Goal: Ask a question: Seek information or help from site administrators or community

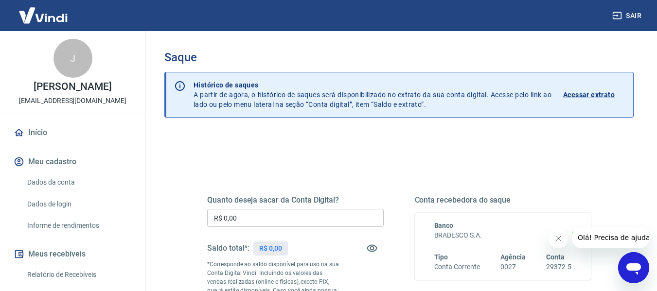
click at [632, 266] on icon "Abrir janela de mensagens" at bounding box center [633, 269] width 15 height 12
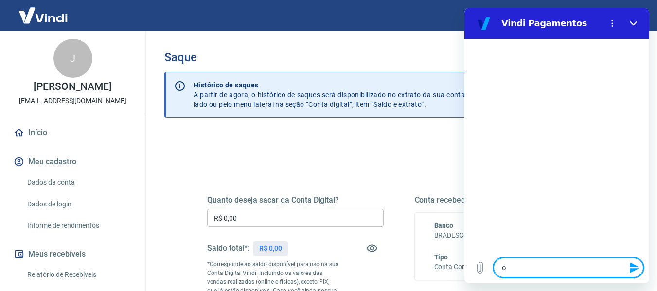
type textarea "o"
type textarea "x"
type textarea "ol"
type textarea "x"
type textarea "ola"
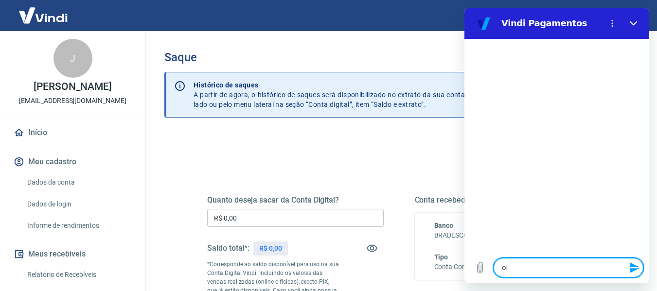
type textarea "x"
type textarea "ola"
type textarea "x"
type textarea "[PERSON_NAME]"
type textarea "x"
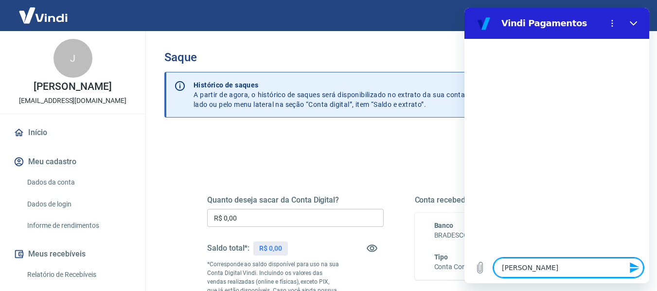
type textarea "[PERSON_NAME]"
type textarea "x"
type textarea "[PERSON_NAME]"
type textarea "x"
type textarea "[PERSON_NAME]"
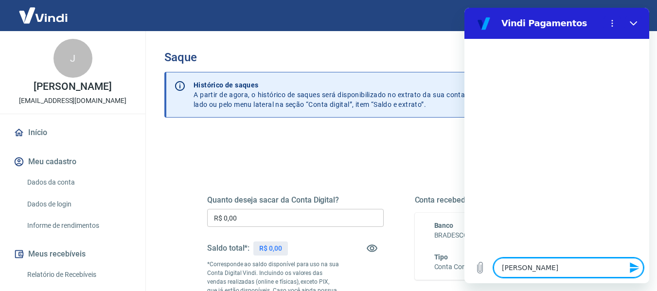
type textarea "x"
type textarea "[PERSON_NAME] at"
type textarea "x"
type textarea "[PERSON_NAME] atr"
type textarea "x"
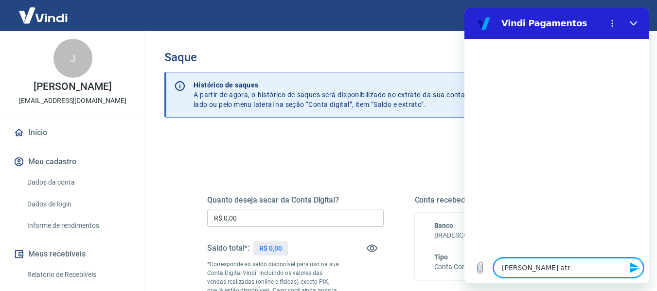
type textarea "[PERSON_NAME] atrd"
type textarea "x"
type textarea "[PERSON_NAME] atrde"
type textarea "x"
type textarea "[PERSON_NAME] atrd"
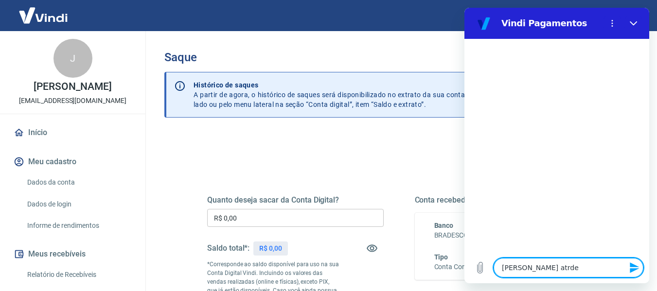
type textarea "x"
type textarea "[PERSON_NAME] atr"
type textarea "x"
type textarea "[PERSON_NAME] at"
type textarea "x"
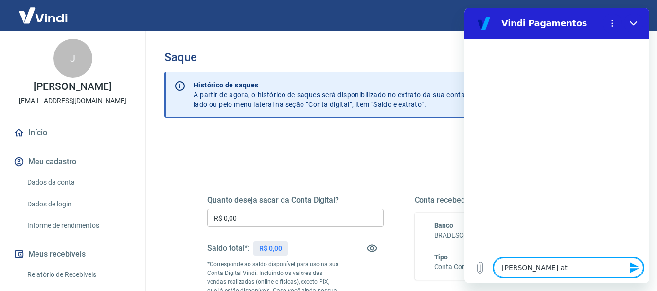
type textarea "ola boa a"
type textarea "x"
type textarea "[PERSON_NAME]"
type textarea "x"
type textarea "ola boa t"
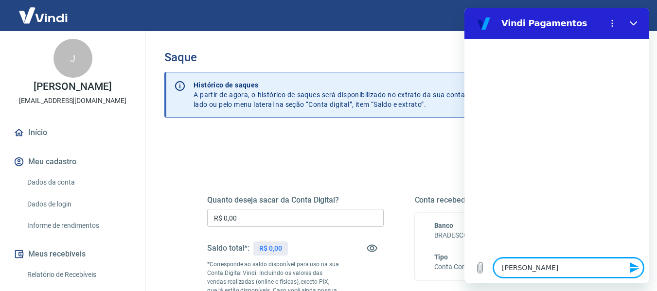
type textarea "x"
type textarea "ola boa ta"
type textarea "x"
type textarea "ola boa tar"
type textarea "x"
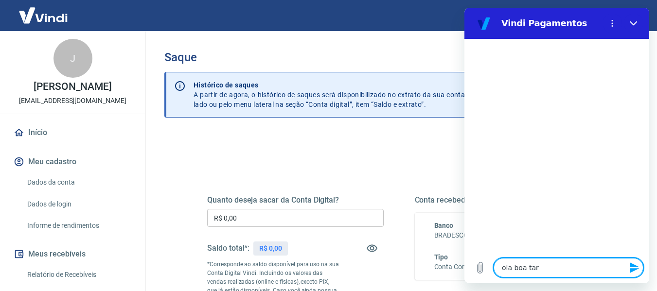
type textarea "ola boa tard"
type textarea "x"
type textarea "[PERSON_NAME] tarde"
type textarea "x"
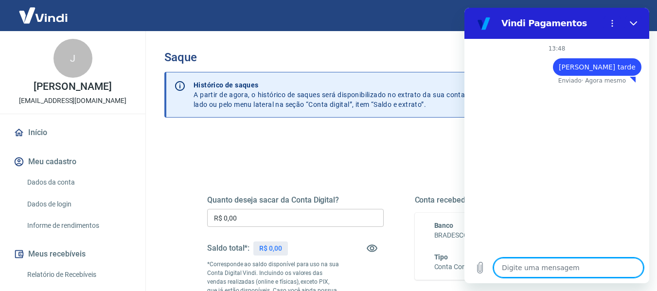
type textarea "x"
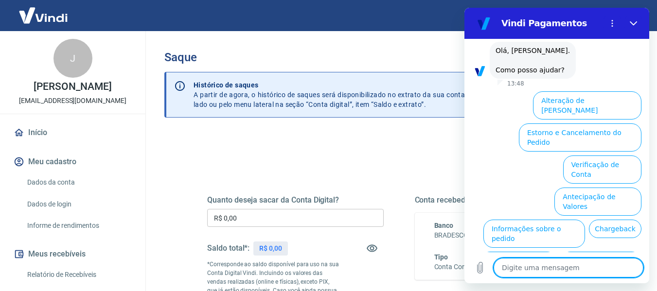
scroll to position [97, 0]
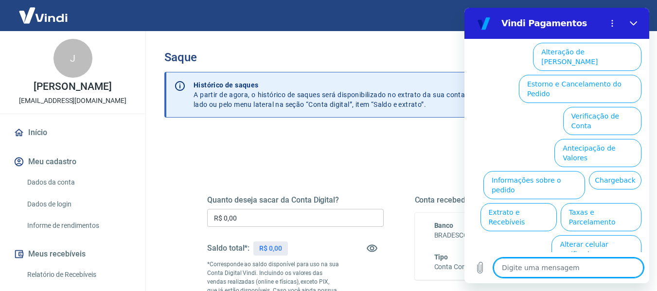
type textarea "o"
type textarea "x"
type textarea "ou"
type textarea "x"
type textarea "out"
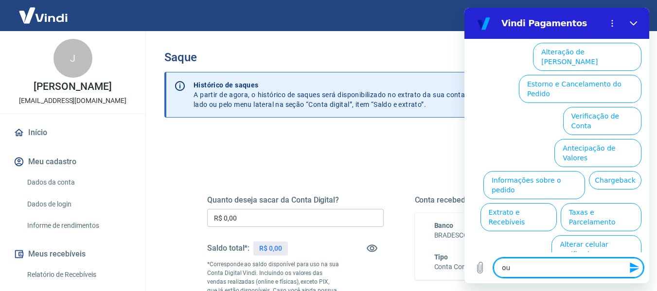
type textarea "x"
type textarea "outr"
type textarea "x"
type textarea "outro"
type textarea "x"
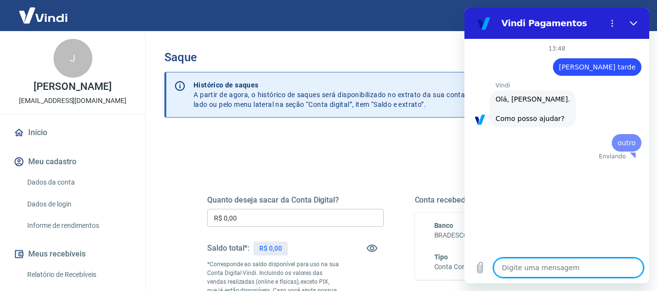
scroll to position [0, 0]
type textarea "x"
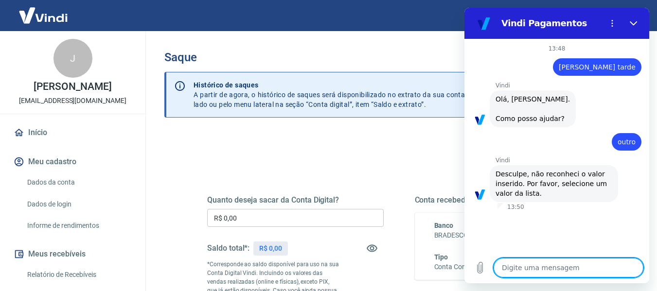
click at [557, 267] on textarea at bounding box center [568, 267] width 150 height 19
type textarea "o"
type textarea "x"
type textarea "ol"
type textarea "x"
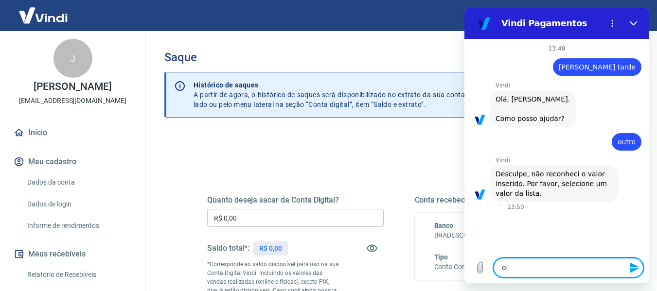
type textarea "ola"
type textarea "x"
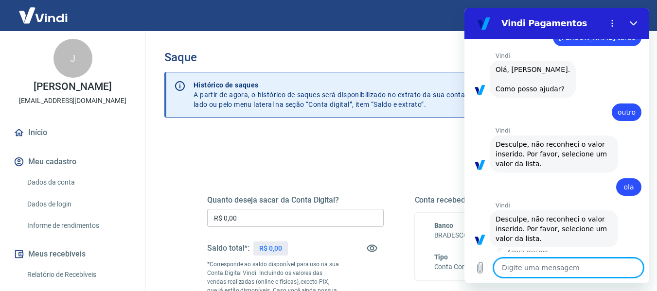
scroll to position [46, 0]
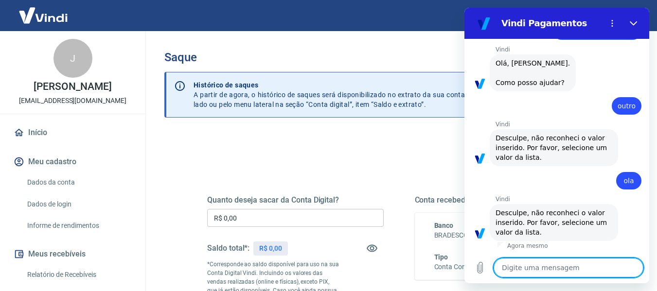
type textarea "a"
type textarea "x"
type textarea "at"
type textarea "x"
type textarea "ate"
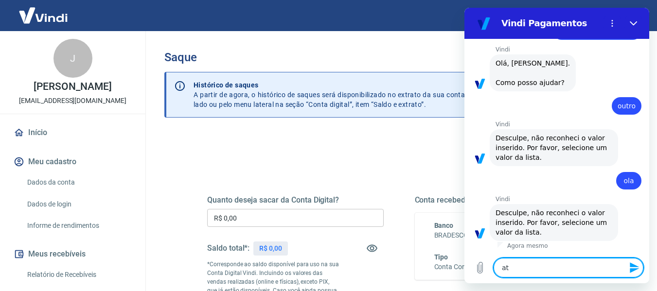
type textarea "x"
type textarea "aten"
type textarea "x"
type textarea "atend"
type textarea "x"
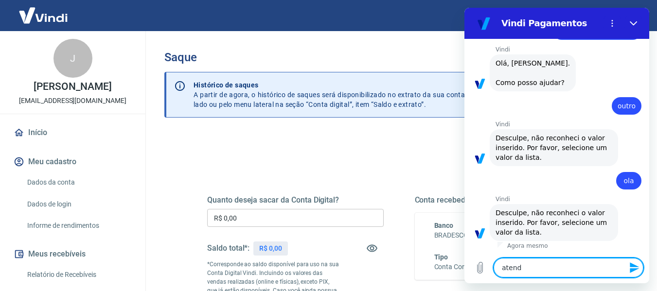
type textarea "atende"
type textarea "x"
type textarea "atenden"
type textarea "x"
type textarea "atendent"
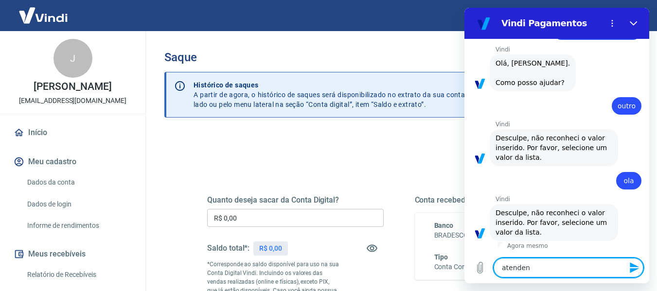
type textarea "x"
type textarea "atendente"
type textarea "x"
type textarea "atendente"
type textarea "x"
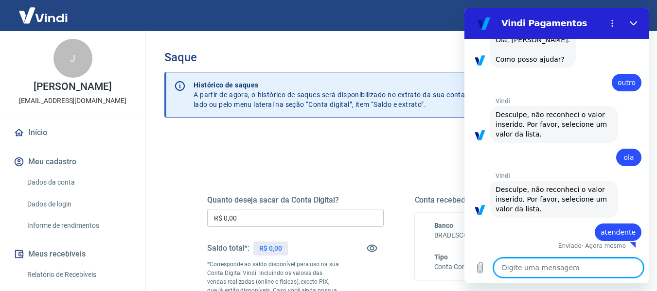
type textarea "x"
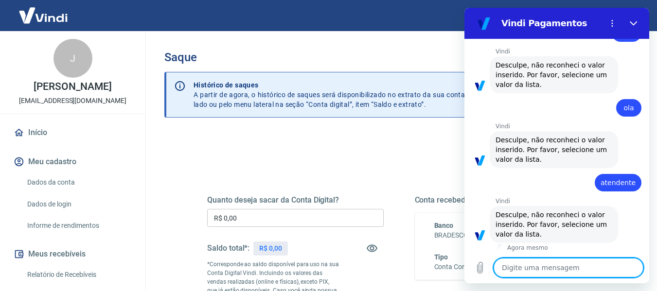
scroll to position [121, 0]
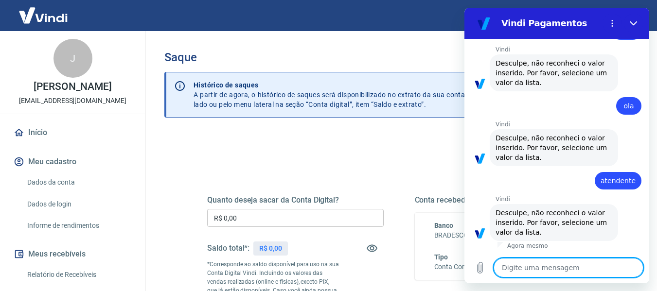
click at [542, 263] on textarea at bounding box center [568, 267] width 150 height 19
type textarea "a"
type textarea "x"
type textarea "at"
type textarea "x"
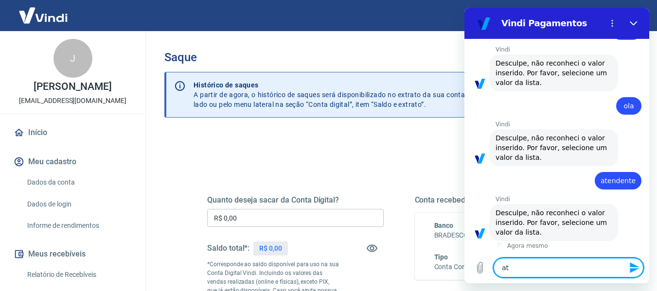
type textarea "ate"
type textarea "x"
type textarea "ated"
type textarea "x"
type textarea "atede"
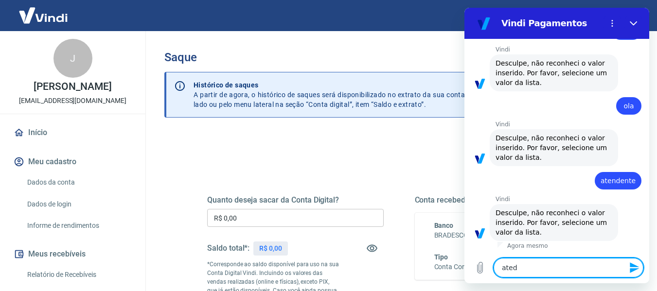
type textarea "x"
type textarea "ated"
type textarea "x"
type textarea "ate"
type textarea "x"
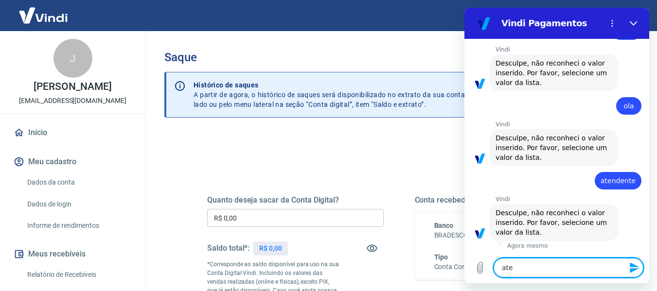
type textarea "aten"
type textarea "x"
type textarea "atend"
type textarea "x"
type textarea "atende"
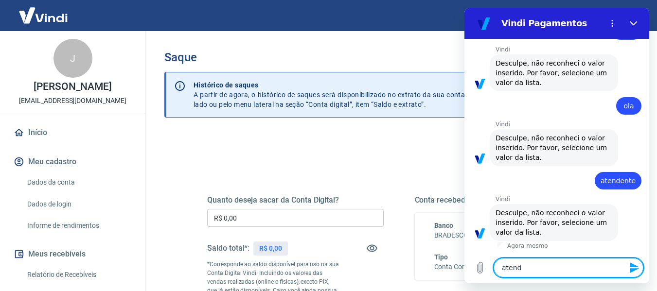
type textarea "x"
type textarea "atenden"
type textarea "x"
type textarea "atendent"
type textarea "x"
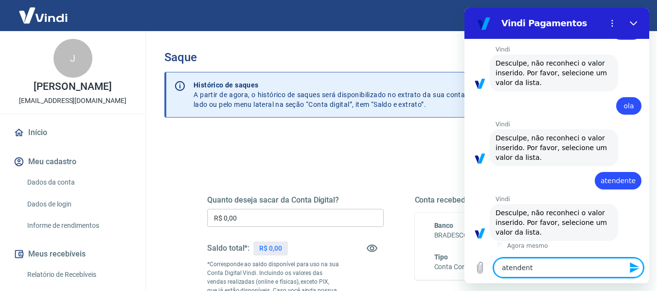
type textarea "atendente"
type textarea "x"
type textarea "atendente"
type textarea "x"
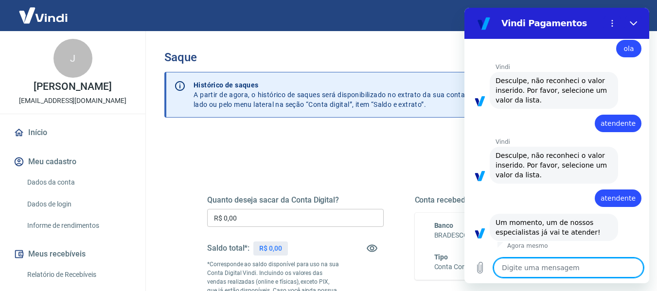
scroll to position [178, 0]
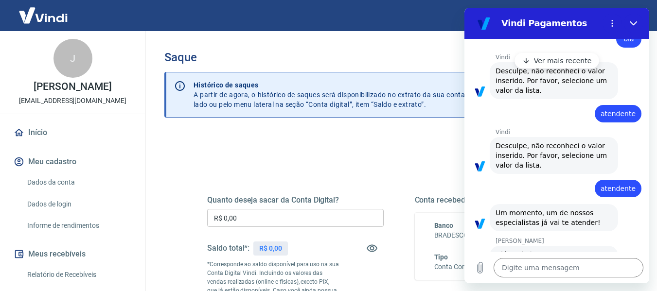
type textarea "x"
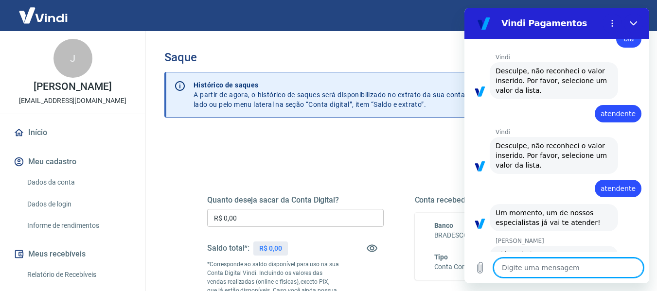
scroll to position [316, 0]
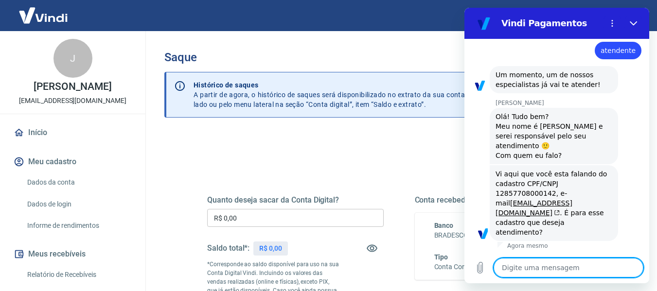
type textarea "o"
type textarea "x"
type textarea "ol"
type textarea "x"
type textarea "ola"
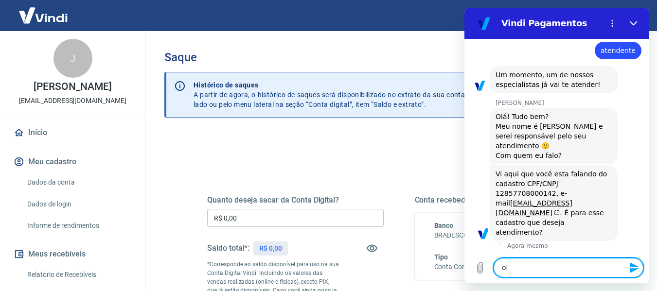
type textarea "x"
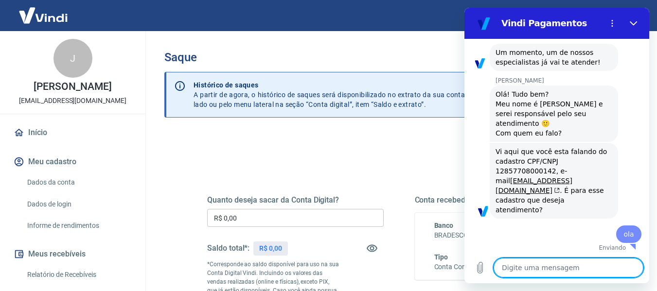
type textarea "x"
type textarea "I"
type textarea "x"
type textarea "I"
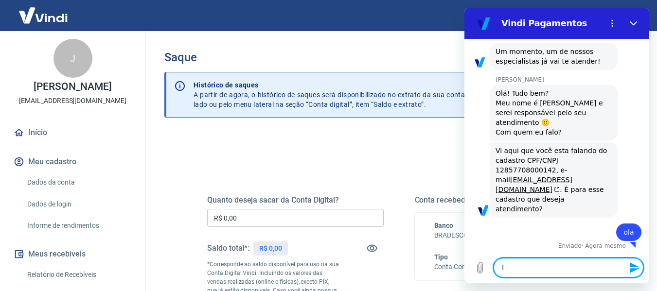
type textarea "x"
type textarea "I m"
type textarea "x"
type textarea "I ma"
type textarea "x"
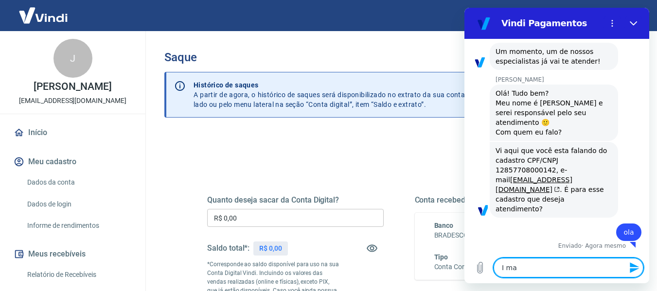
type textarea "I may"
type textarea "x"
type textarea "I maya"
type textarea "x"
type textarea "I mayar"
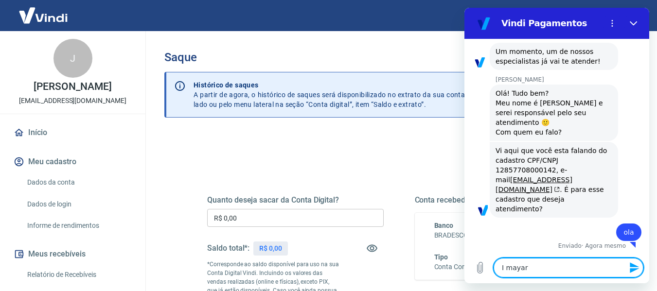
type textarea "x"
type textarea "I mayara"
type textarea "x"
type textarea "I mayara"
type textarea "x"
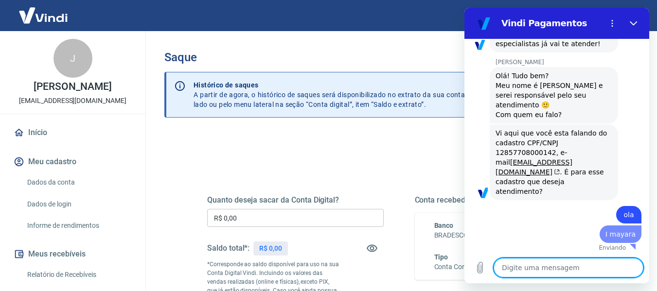
type textarea "x"
type textarea "s"
type textarea "x"
type textarea "si"
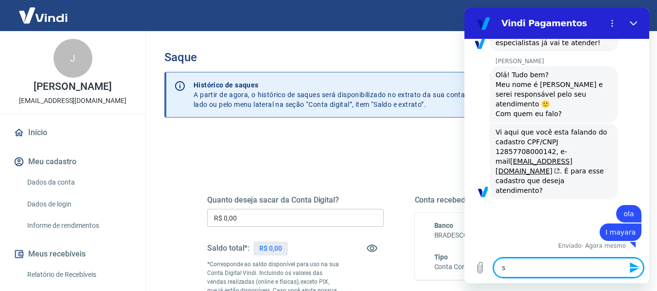
type textarea "x"
type textarea "sim"
type textarea "x"
type textarea "sim"
type textarea "x"
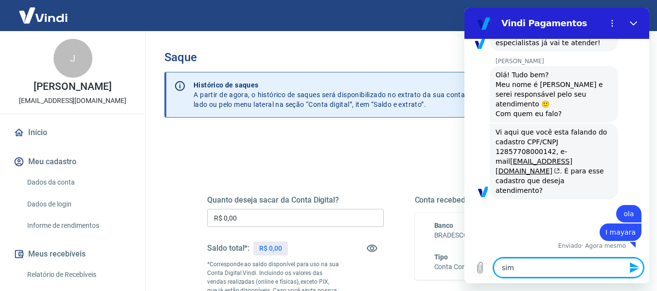
type textarea "sim e"
type textarea "x"
type textarea "sim es"
type textarea "x"
type textarea "sim ess"
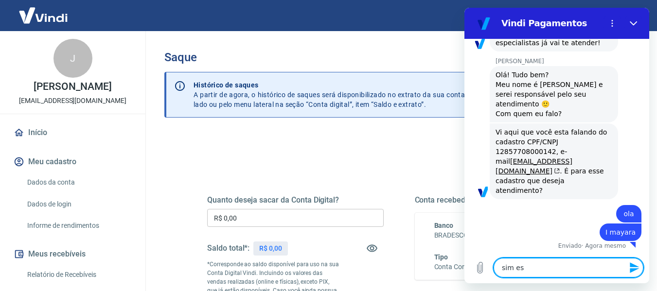
type textarea "x"
type textarea "sim esse"
type textarea "x"
type textarea "sim esses"
type textarea "x"
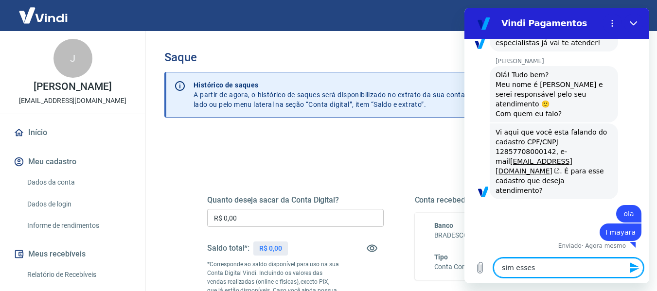
type textarea "sim esses"
type textarea "x"
type textarea "sim esses m"
type textarea "x"
type textarea "sim esses"
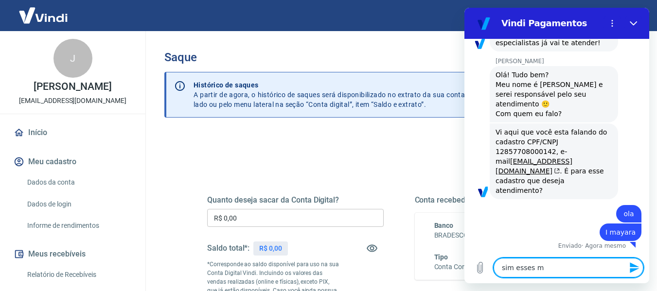
type textarea "x"
type textarea "sim esses"
type textarea "x"
type textarea "sim esse"
type textarea "x"
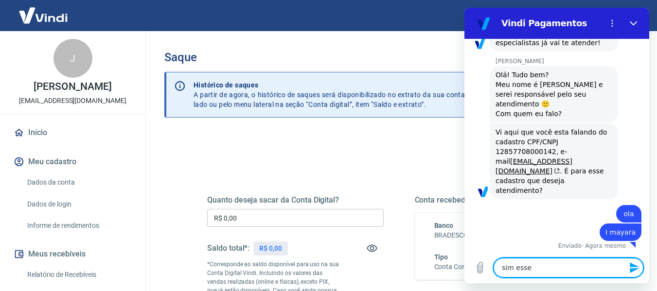
type textarea "sim esse"
type textarea "x"
type textarea "sim esse m"
type textarea "x"
type textarea "sim esse me"
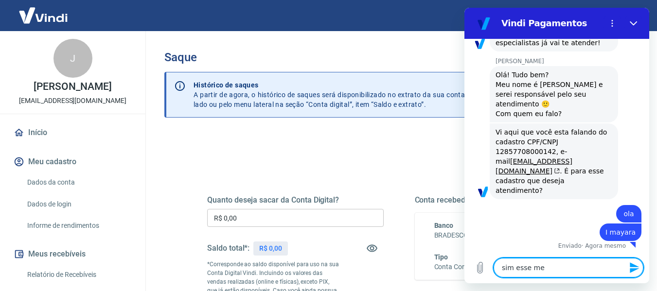
type textarea "x"
type textarea "sim esse mes"
type textarea "x"
type textarea "sim esse mesm"
type textarea "x"
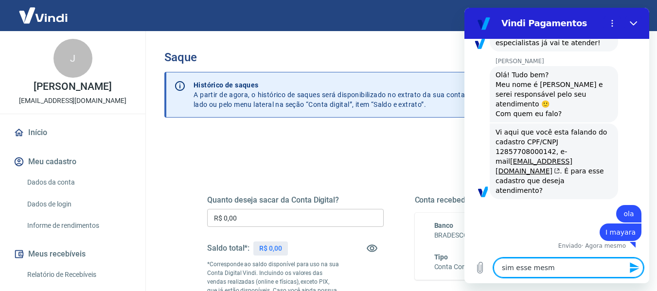
type textarea "sim esse mesmo"
type textarea "x"
type textarea "sim esse mesmo"
type textarea "x"
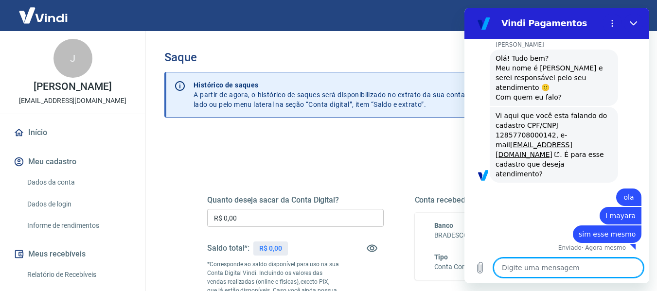
scroll to position [376, 0]
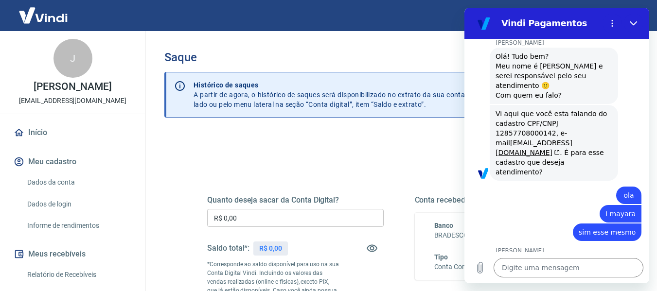
type textarea "x"
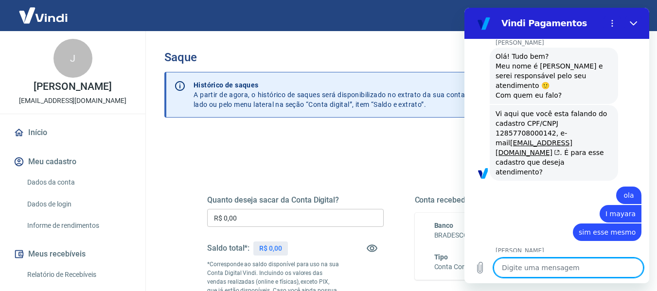
scroll to position [495, 0]
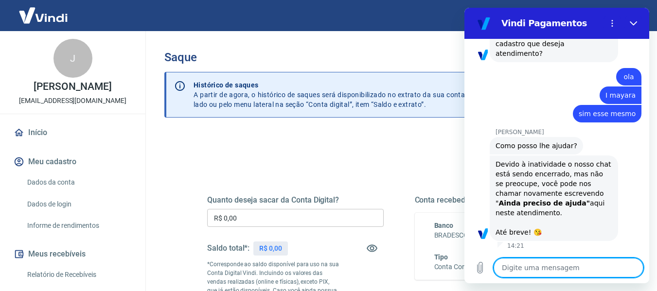
click at [547, 266] on textarea at bounding box center [568, 267] width 150 height 19
type textarea "oi"
type textarea "x"
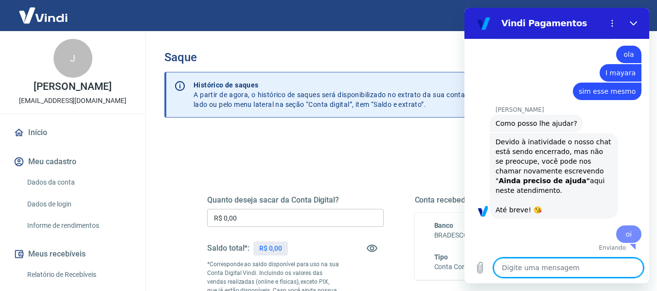
type textarea "t"
type textarea "x"
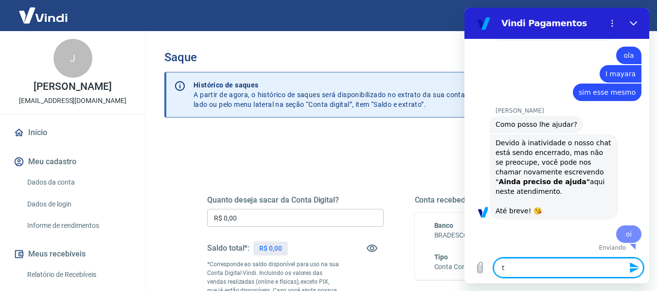
type textarea "to"
type textarea "x"
type textarea "to"
type textarea "x"
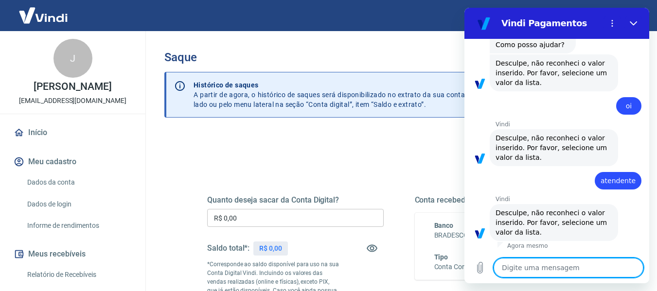
scroll to position [786, 0]
click at [561, 262] on textarea at bounding box center [568, 267] width 150 height 19
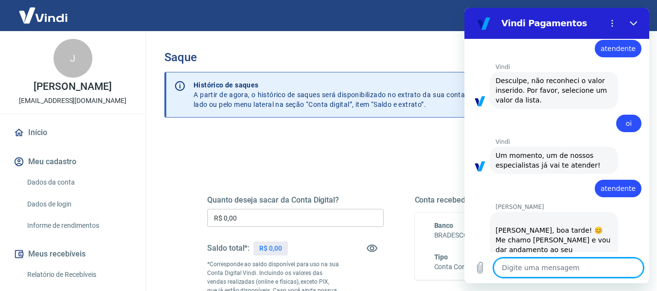
scroll to position [945, 0]
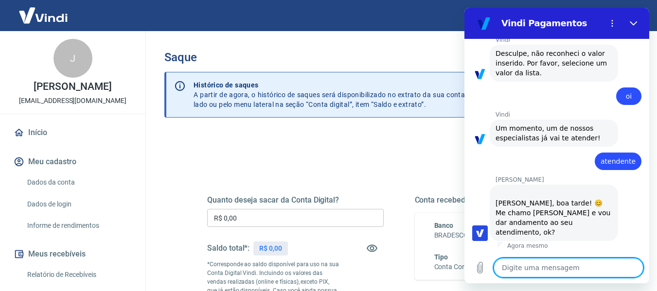
click at [574, 261] on textarea at bounding box center [568, 267] width 150 height 19
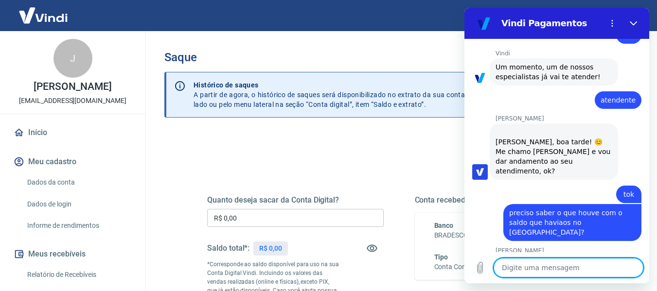
scroll to position [1038, 0]
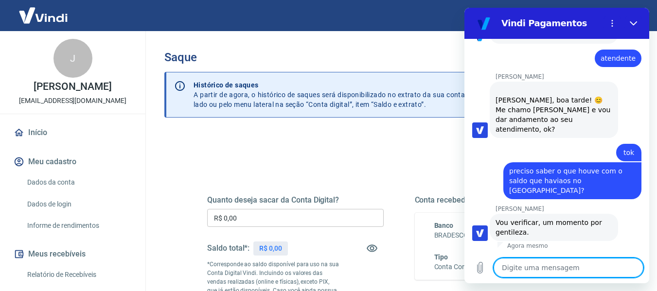
click at [577, 262] on textarea at bounding box center [568, 267] width 150 height 19
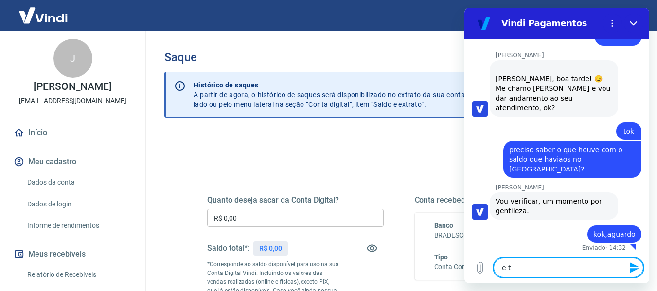
scroll to position [1062, 0]
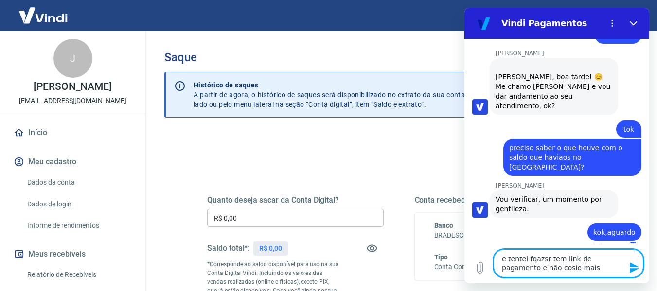
click at [527, 267] on textarea "e tentei fqazsr tem link de pagamento e não cosio mais" at bounding box center [568, 263] width 150 height 28
click at [597, 273] on textarea "e tentei fqazsr tem link de pagamento e não consigo mais" at bounding box center [568, 263] width 150 height 28
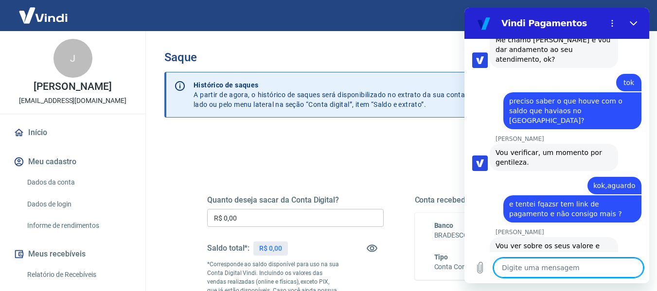
scroll to position [1160, 0]
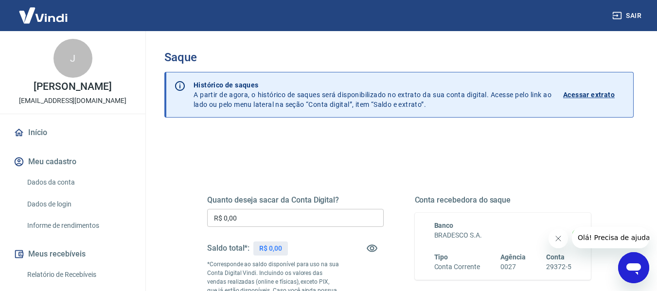
click at [631, 266] on icon "Abrir janela de mensagens" at bounding box center [633, 269] width 15 height 12
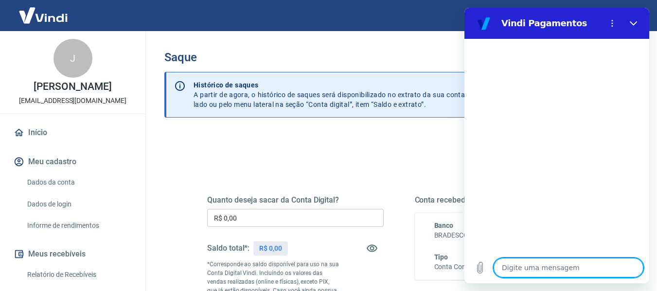
type textarea "o"
type textarea "x"
type textarea "oi"
type textarea "x"
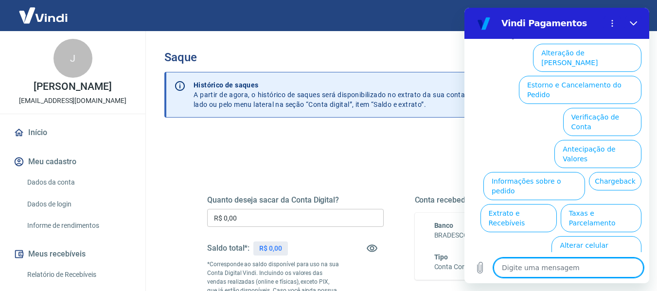
type textarea "c"
type textarea "x"
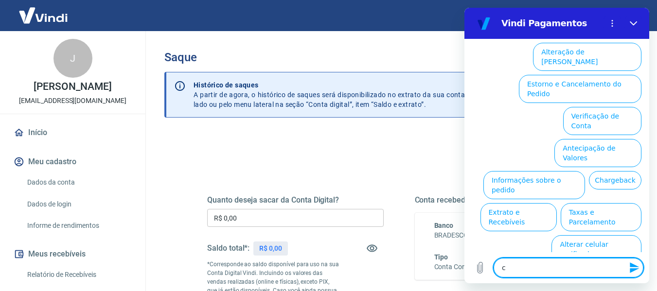
type textarea "ca"
type textarea "x"
type textarea "cai"
type textarea "x"
type textarea "caiu"
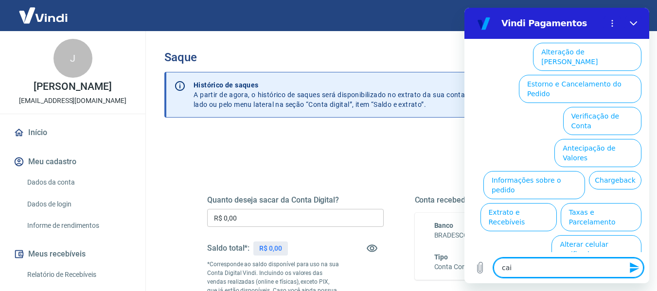
type textarea "x"
type textarea "caiu"
type textarea "x"
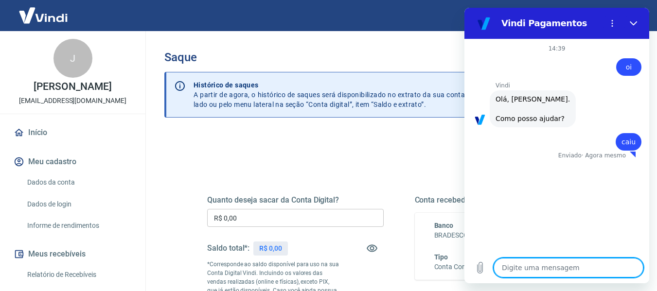
type textarea "x"
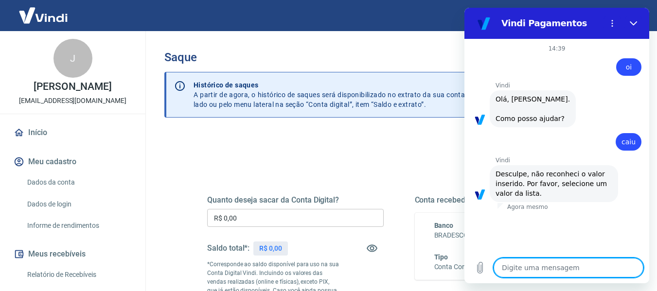
type textarea "a"
type textarea "x"
type textarea "at"
type textarea "x"
type textarea "ate"
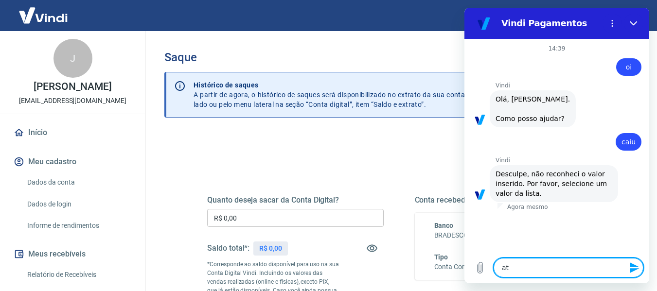
type textarea "x"
type textarea "aten"
type textarea "x"
type textarea "atend"
type textarea "x"
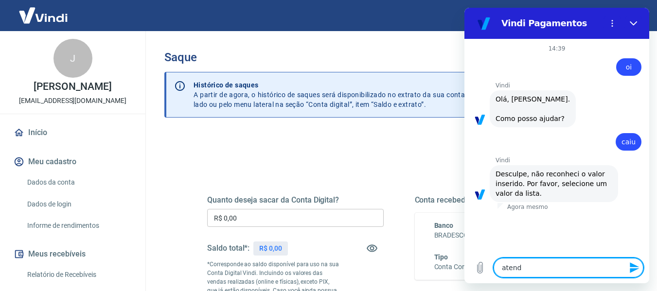
type textarea "atendi"
type textarea "x"
type textarea "atendim"
type textarea "x"
type textarea "atendime"
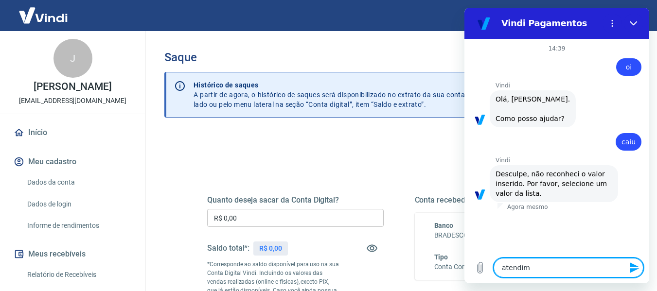
type textarea "x"
type textarea "atendimen"
type textarea "x"
type textarea "atendiment"
type textarea "x"
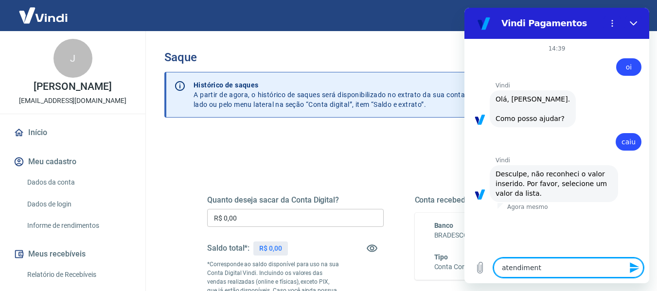
type textarea "atendimento"
type textarea "x"
type textarea "atendimento"
type textarea "x"
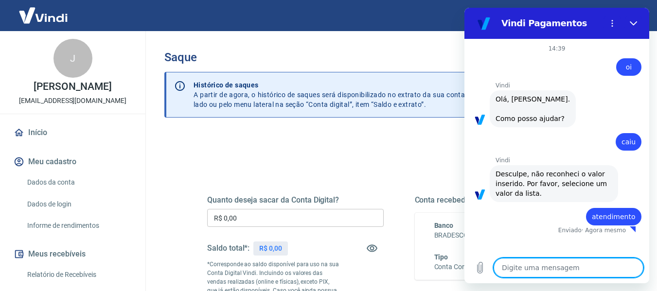
type textarea "x"
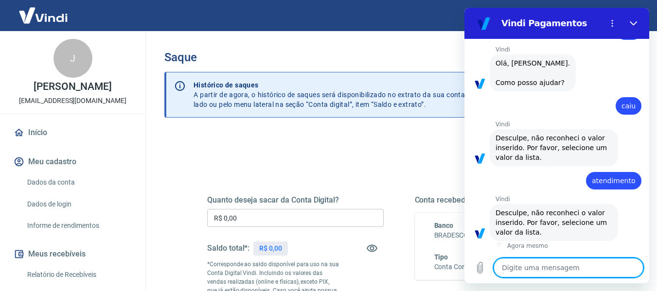
scroll to position [46, 0]
type textarea "a"
type textarea "x"
type textarea "at"
type textarea "x"
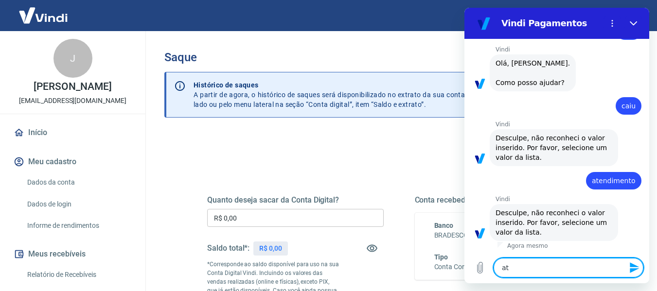
type textarea "ate"
type textarea "x"
type textarea "aten"
type textarea "x"
type textarea "atend"
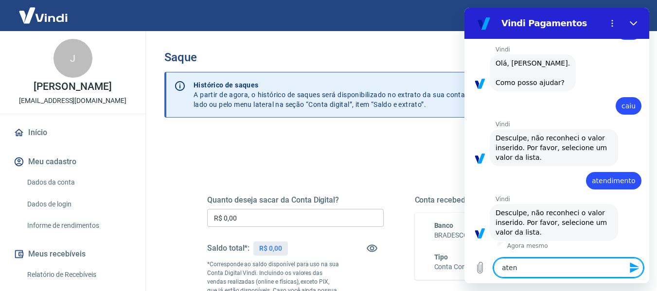
type textarea "x"
type textarea "atendi"
type textarea "x"
type textarea "atendim"
type textarea "x"
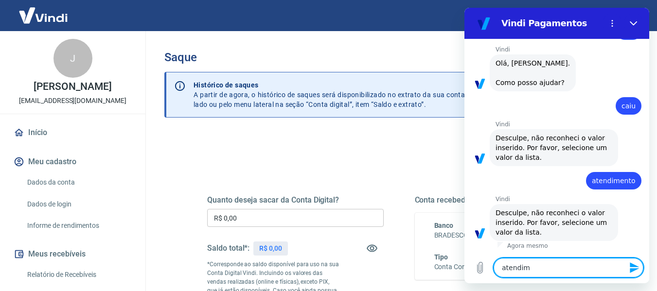
type textarea "atendime"
type textarea "x"
type textarea "atendimem"
type textarea "x"
type textarea "atendimemt"
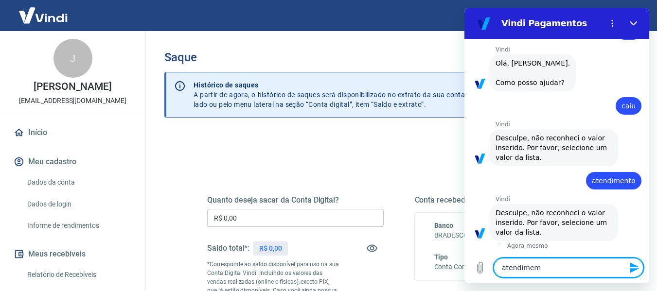
type textarea "x"
type textarea "atendimemto"
type textarea "x"
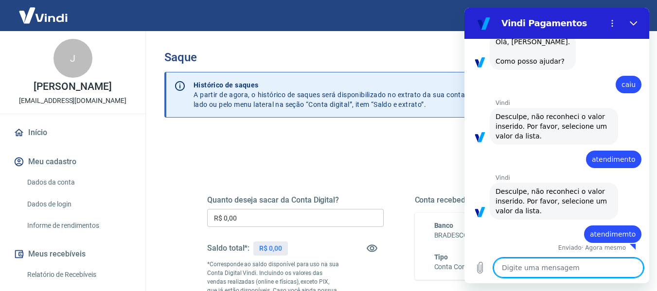
scroll to position [69, 0]
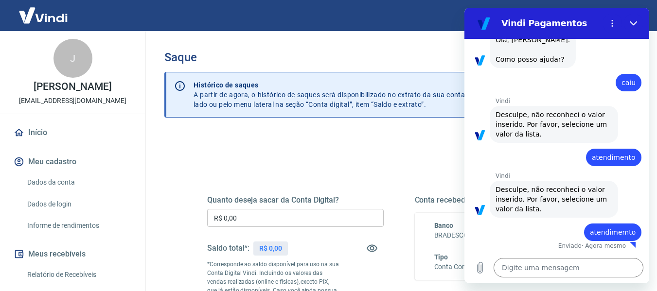
type textarea "x"
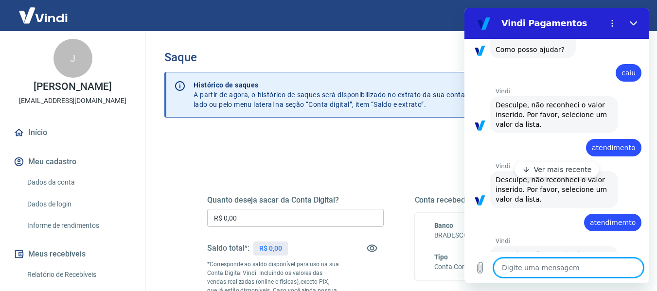
scroll to position [121, 0]
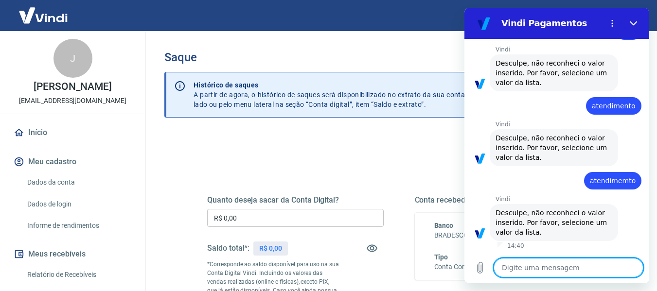
type textarea "o"
type textarea "x"
type textarea "oi"
type textarea "x"
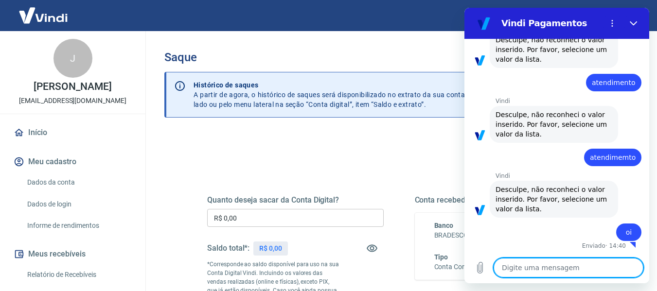
type textarea "x"
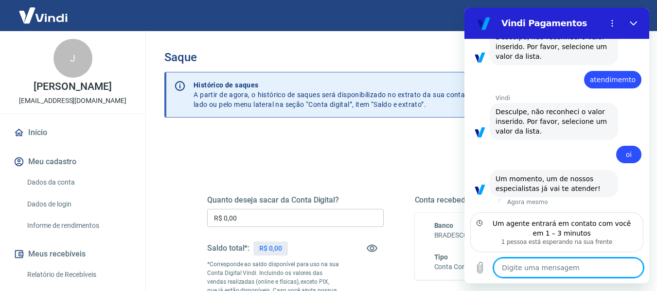
scroll to position [222, 0]
type textarea "a"
type textarea "x"
type textarea "aj"
type textarea "x"
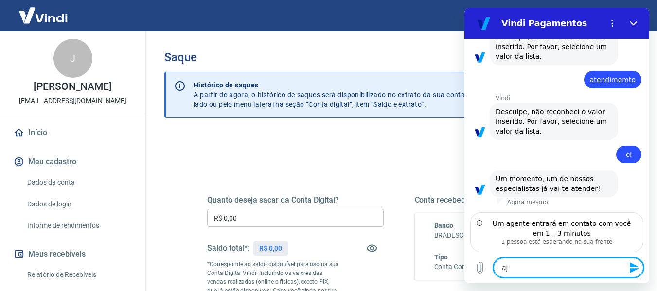
type textarea "aju"
type textarea "x"
type textarea "ajud"
type textarea "x"
type textarea "ajuda"
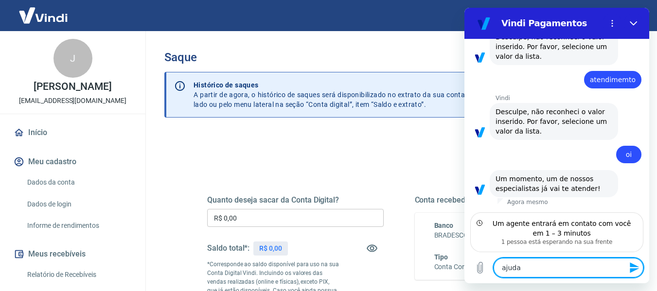
type textarea "x"
type textarea "ajuda"
type textarea "x"
type textarea "ajuda o"
type textarea "x"
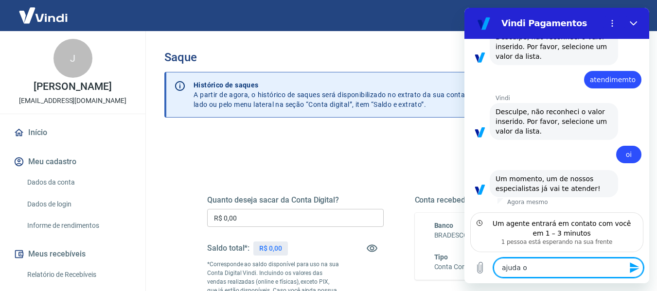
type textarea "ajuda op"
type textarea "x"
type textarea "ajuda opo"
type textarea "x"
type textarea "ajuda op"
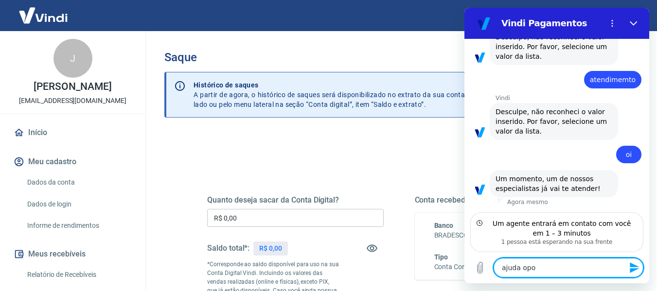
type textarea "x"
type textarea "ajuda o"
type textarea "x"
type textarea "ajuda"
type textarea "x"
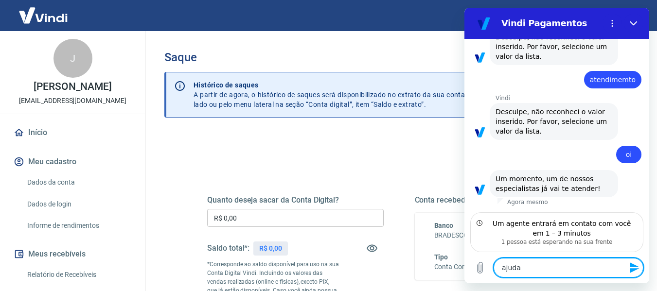
type textarea "ajuda"
type textarea "x"
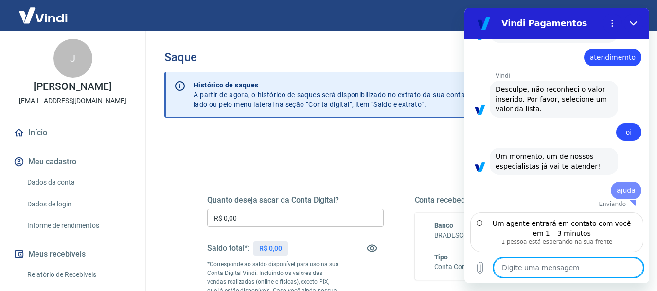
type textarea "x"
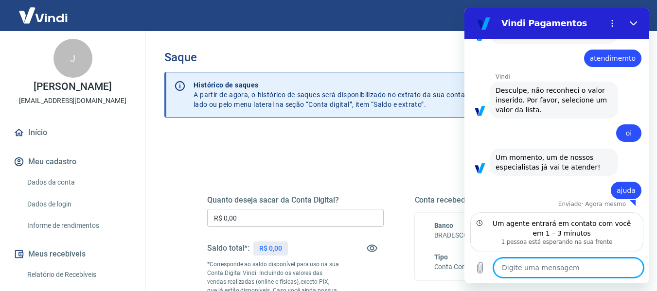
scroll to position [245, 0]
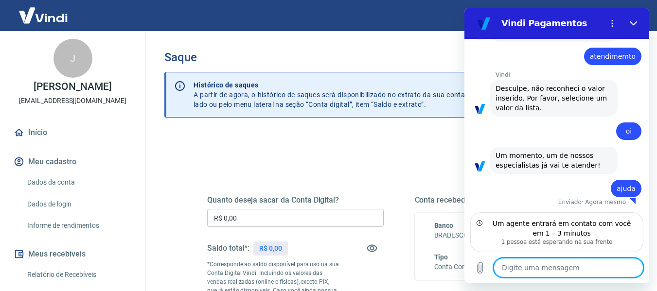
type textarea "e"
type textarea "x"
type textarea "es"
type textarea "x"
type textarea "est"
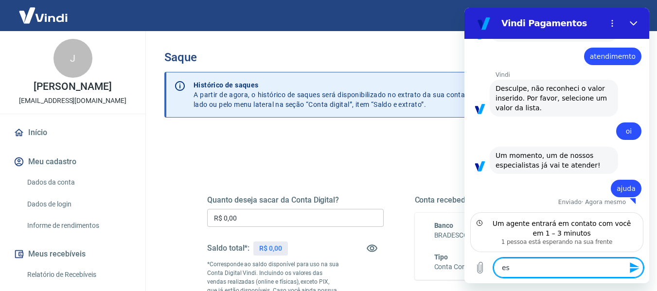
type textarea "x"
type textarea "esta"
type textarea "x"
type textarea "estav"
type textarea "x"
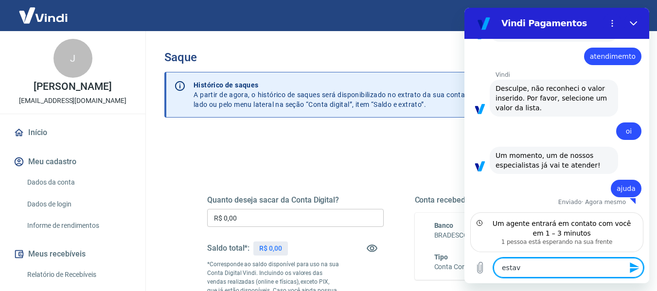
type textarea "estava"
type textarea "x"
type textarea "estava"
type textarea "x"
type textarea "estava f"
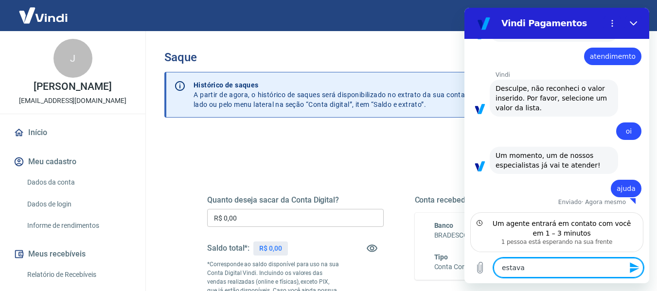
type textarea "x"
type textarea "estava fa"
type textarea "x"
type textarea "estava fal"
type textarea "x"
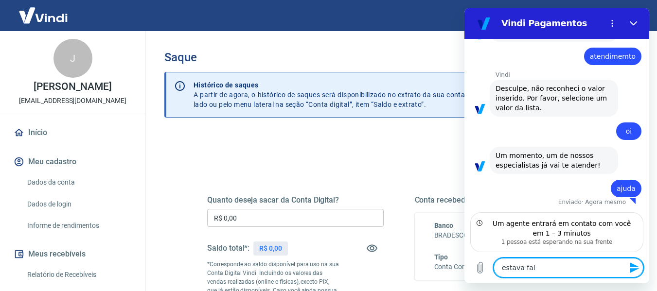
type textarea "estava fala"
type textarea "x"
type textarea "estava falan"
type textarea "x"
type textarea "estava faland"
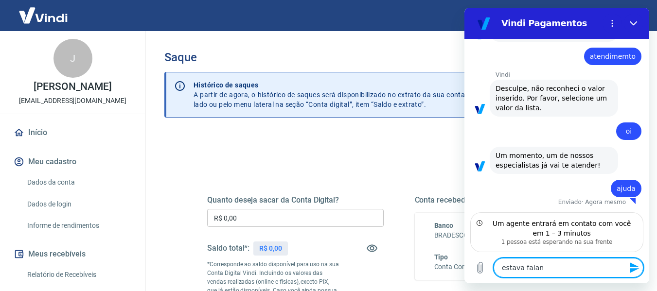
type textarea "x"
type textarea "estava falando"
type textarea "x"
type textarea "estava falando"
type textarea "x"
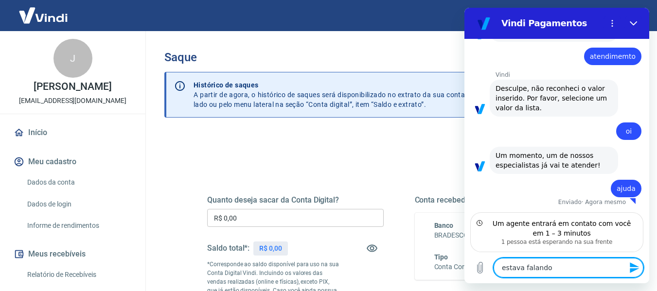
type textarea "estava falando c"
type textarea "x"
type textarea "estava falando co"
type textarea "x"
type textarea "estava falando com"
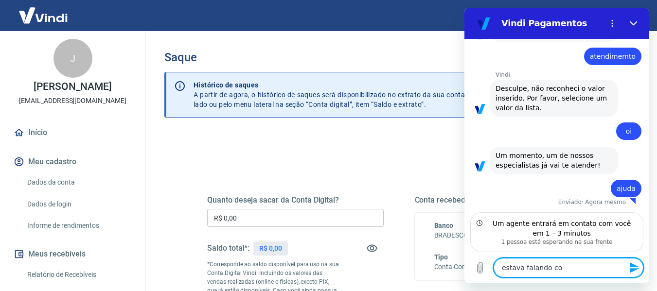
type textarea "x"
type textarea "estava falando com"
type textarea "x"
type textarea "estava falando com a"
type textarea "x"
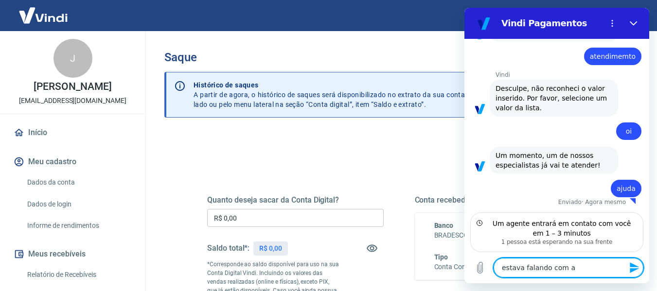
type textarea "estava falando com a"
type textarea "x"
type textarea "estava falando com a m"
type textarea "x"
type textarea "estava falando com a ma"
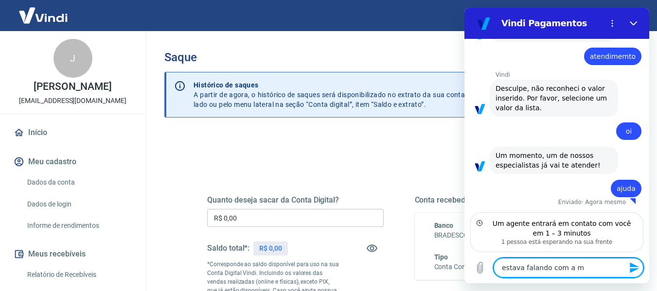
type textarea "x"
type textarea "estava falando com a may"
type textarea "x"
type textarea "estava falando com a maya"
type textarea "x"
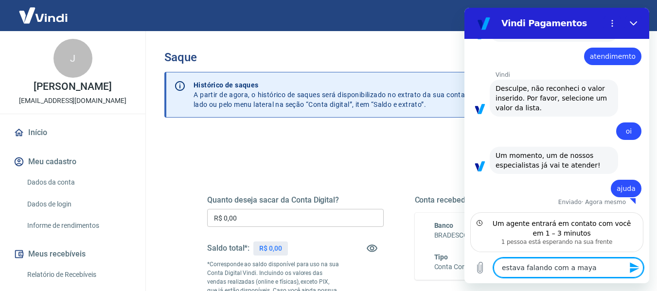
type textarea "estava falando com a mayar"
type textarea "x"
type textarea "estava falando com a mayara"
type textarea "x"
type textarea "estava falando com a mayara"
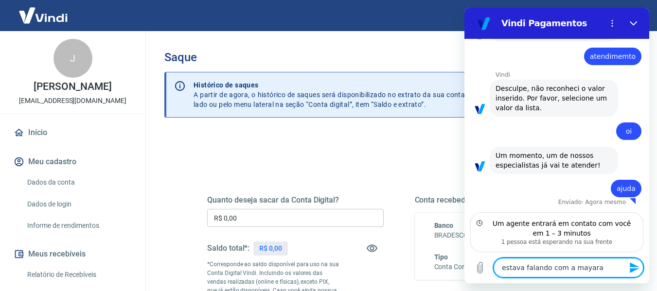
type textarea "x"
type textarea "estava falando com a mayara e"
type textarea "x"
type textarea "estava falando com a mayara e"
type textarea "x"
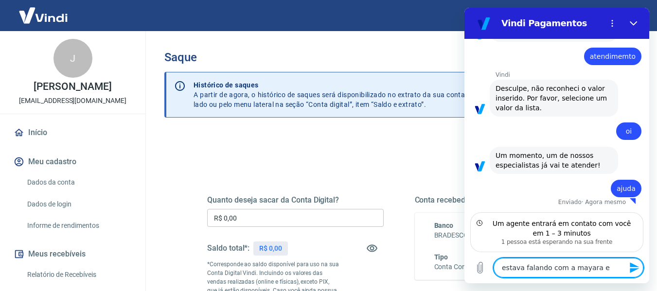
type textarea "estava falando com a mayara e"
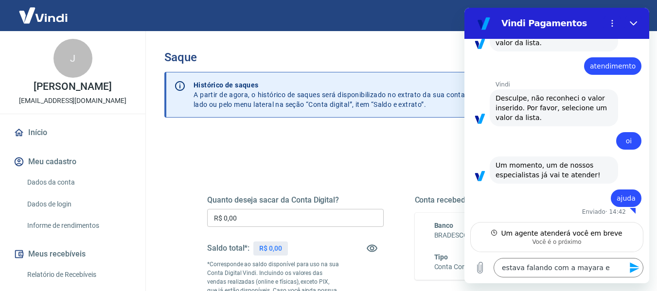
type textarea "x"
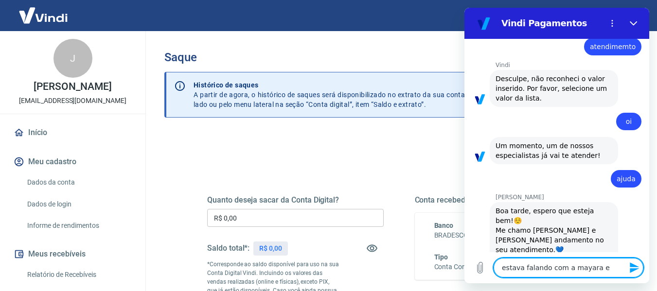
scroll to position [282, 0]
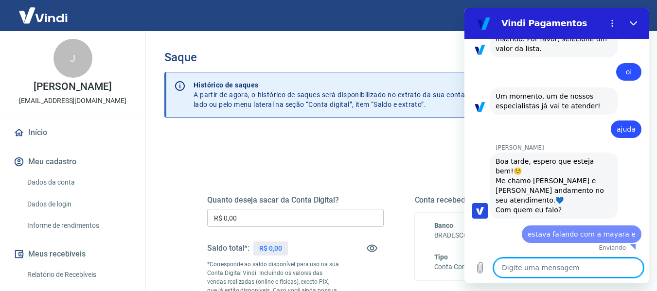
type textarea "x"
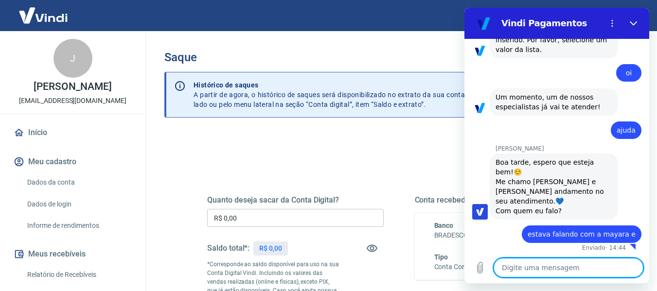
scroll to position [305, 0]
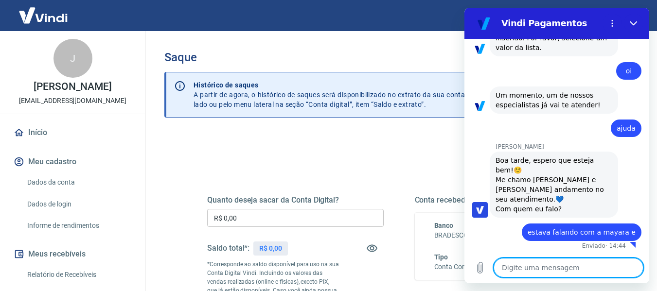
type textarea "J"
type textarea "x"
type textarea "Ja"
type textarea "x"
type textarea "Jau"
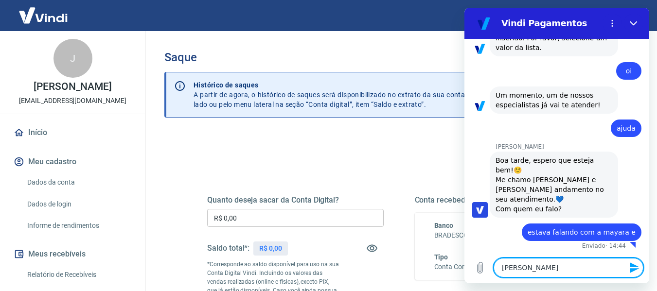
type textarea "x"
type textarea "Ja"
type textarea "x"
type textarea "Jaq"
type textarea "x"
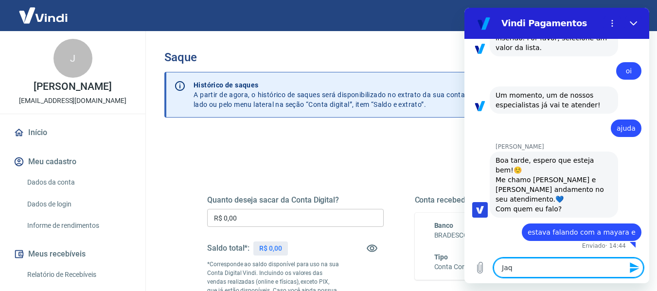
type textarea "Jaqu"
type textarea "x"
type textarea "Jaque"
type textarea "x"
type textarea "Jaquel"
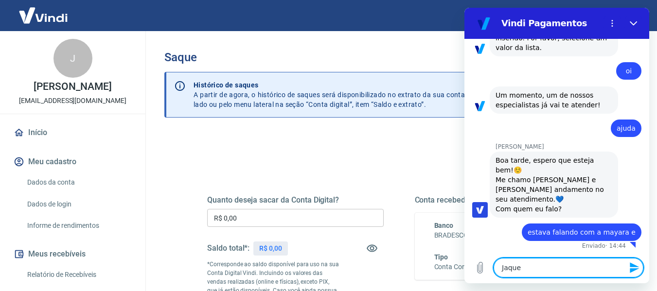
type textarea "x"
type textarea "Jaqueli"
type textarea "x"
type textarea "Jaquelin"
type textarea "x"
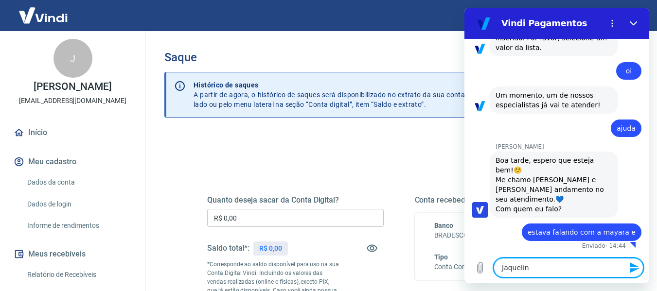
type textarea "Jaqueline"
type textarea "x"
type textarea "Jaqueline"
type textarea "x"
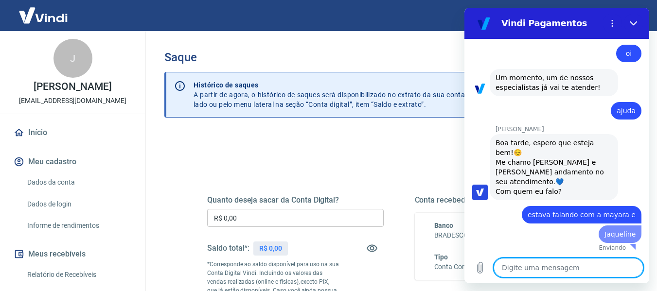
type textarea "x"
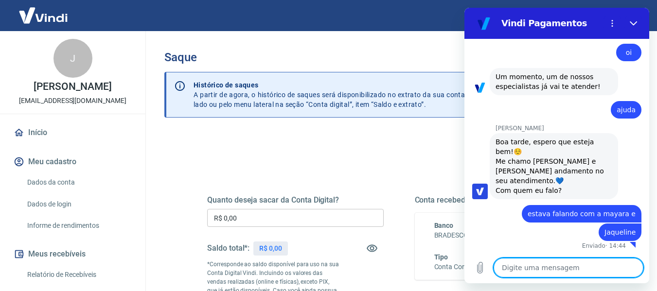
scroll to position [324, 0]
type textarea "g"
type textarea "x"
type textarea "go"
type textarea "x"
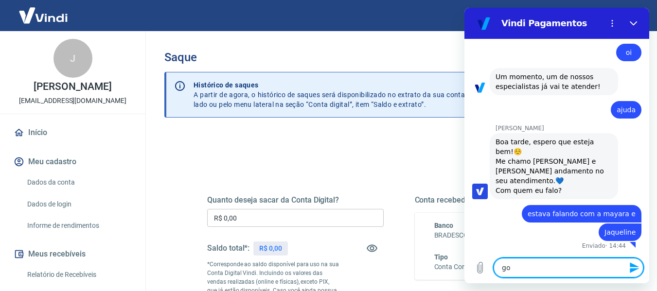
type textarea "gos"
type textarea "x"
type textarea "gost"
type textarea "x"
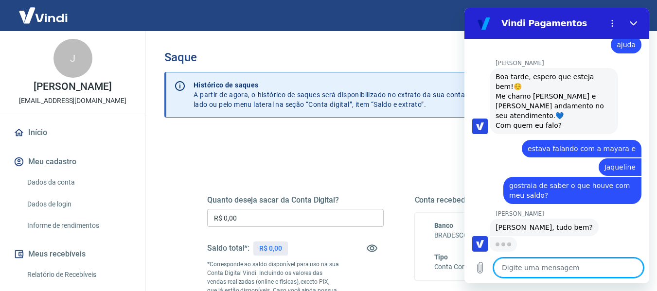
scroll to position [389, 0]
click at [566, 269] on textarea at bounding box center [568, 267] width 150 height 19
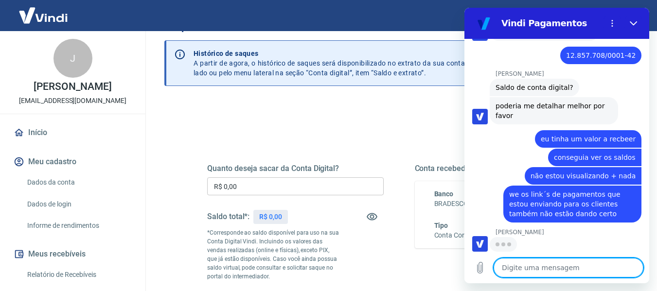
scroll to position [49, 0]
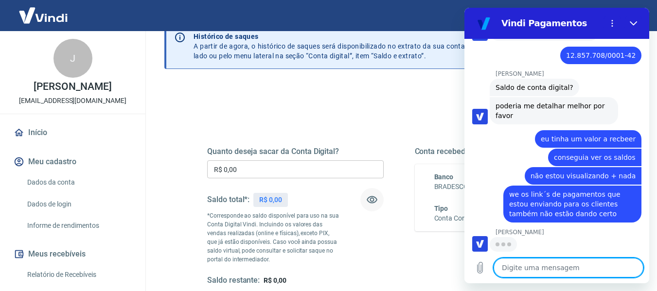
click at [376, 194] on icon "button" at bounding box center [372, 200] width 12 height 12
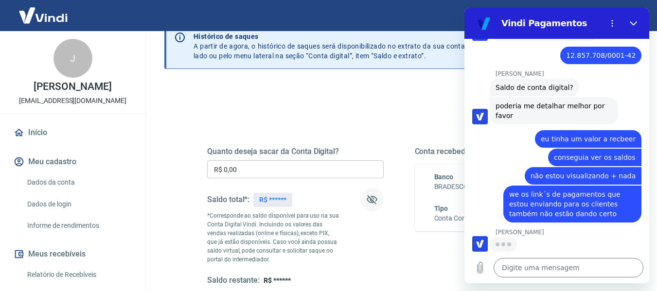
click at [376, 199] on icon "button" at bounding box center [372, 199] width 11 height 9
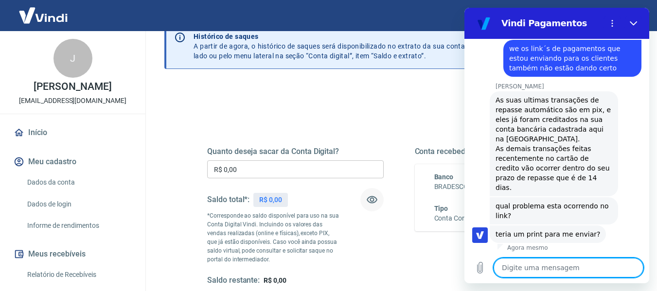
scroll to position [722, 0]
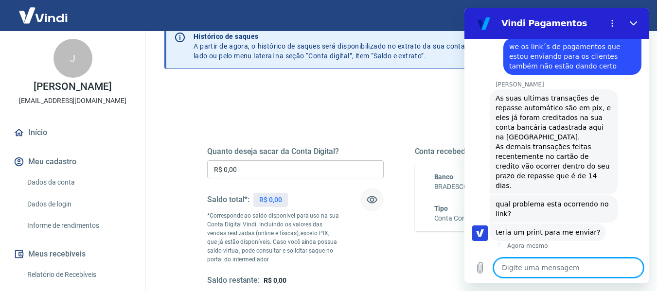
click at [566, 267] on textarea at bounding box center [568, 267] width 150 height 19
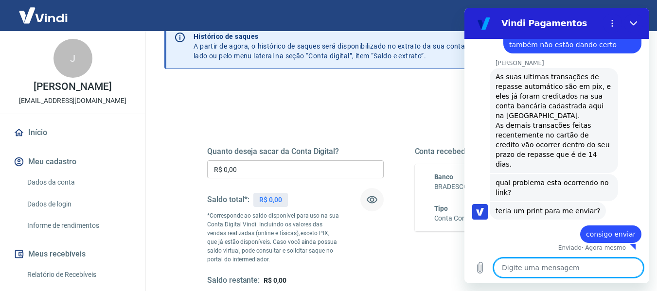
scroll to position [746, 0]
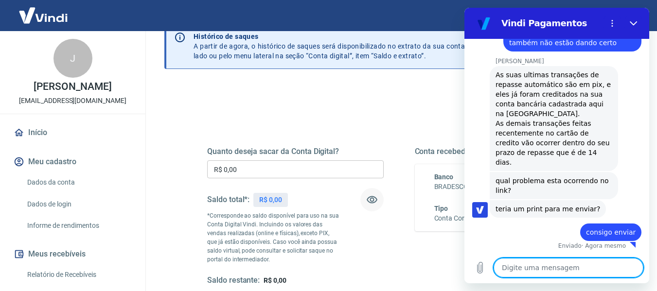
click at [530, 265] on textarea at bounding box center [568, 267] width 150 height 19
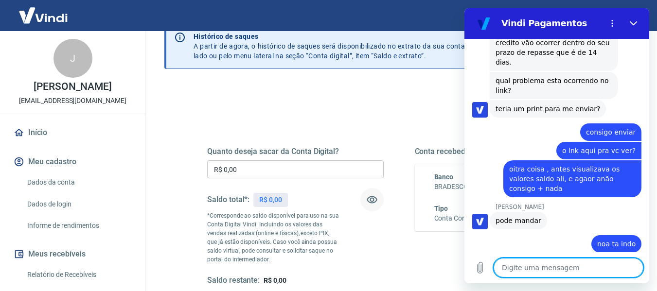
scroll to position [848, 0]
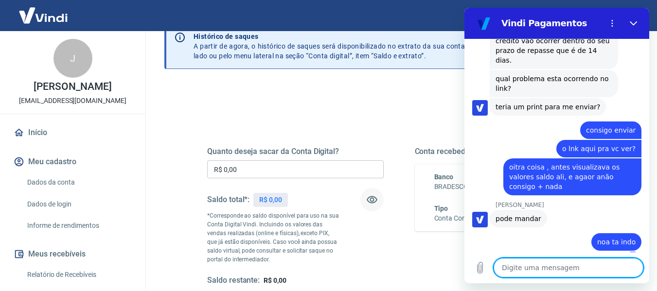
paste textarea "https://pagar.vindi.com.br/3dd5e162ebe2675d497684f3b763697d4b64471a"
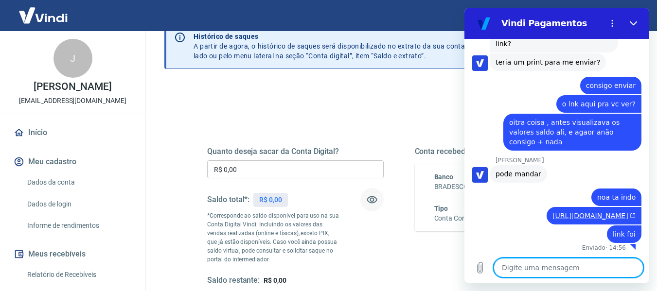
scroll to position [895, 0]
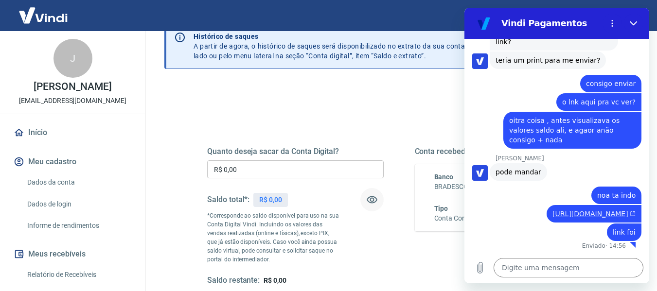
click at [570, 211] on link "https://pagar.vindi.com.br/3dd5e162ebe2675d497684f3b763697d4b64471a" at bounding box center [593, 214] width 83 height 8
click at [603, 165] on div "Gabrielle Jeronymo diz: pode mandar" at bounding box center [560, 171] width 177 height 18
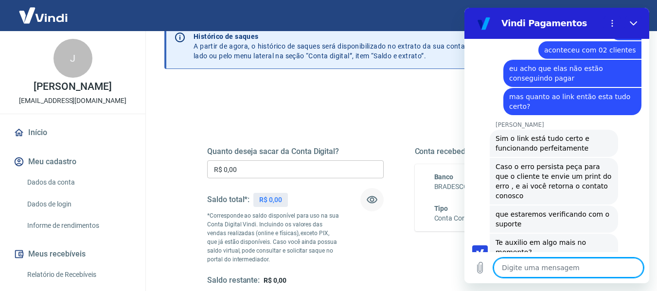
scroll to position [1217, 0]
click at [550, 268] on textarea at bounding box center [568, 267] width 150 height 19
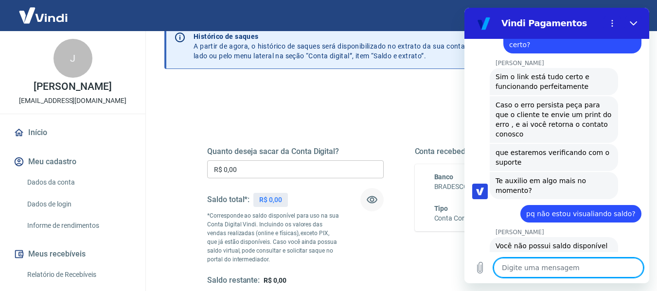
scroll to position [1230, 0]
